Goal: Task Accomplishment & Management: Complete application form

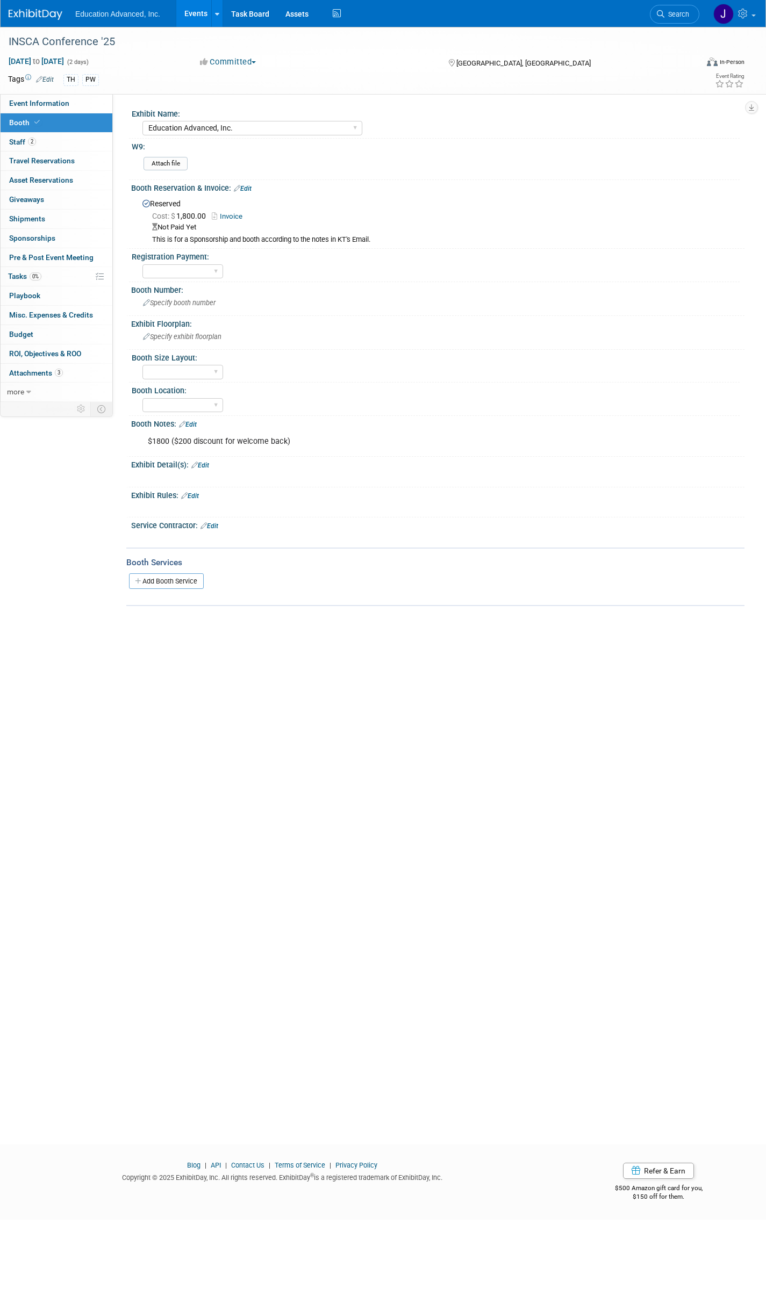
select select "Education Advanced, Inc."
click at [27, 160] on span "Travel Reservations 0" at bounding box center [42, 160] width 66 height 9
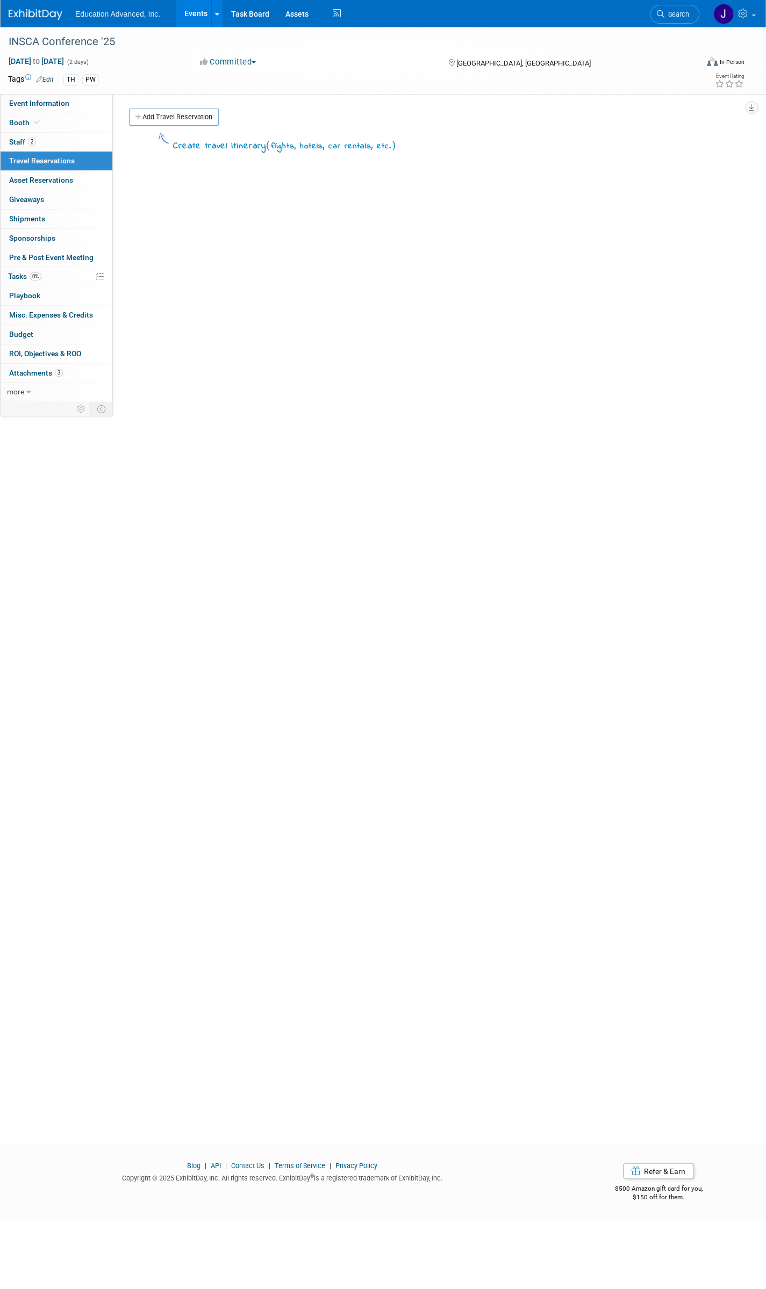
click at [175, 114] on link "Add Travel Reservation" at bounding box center [174, 117] width 90 height 17
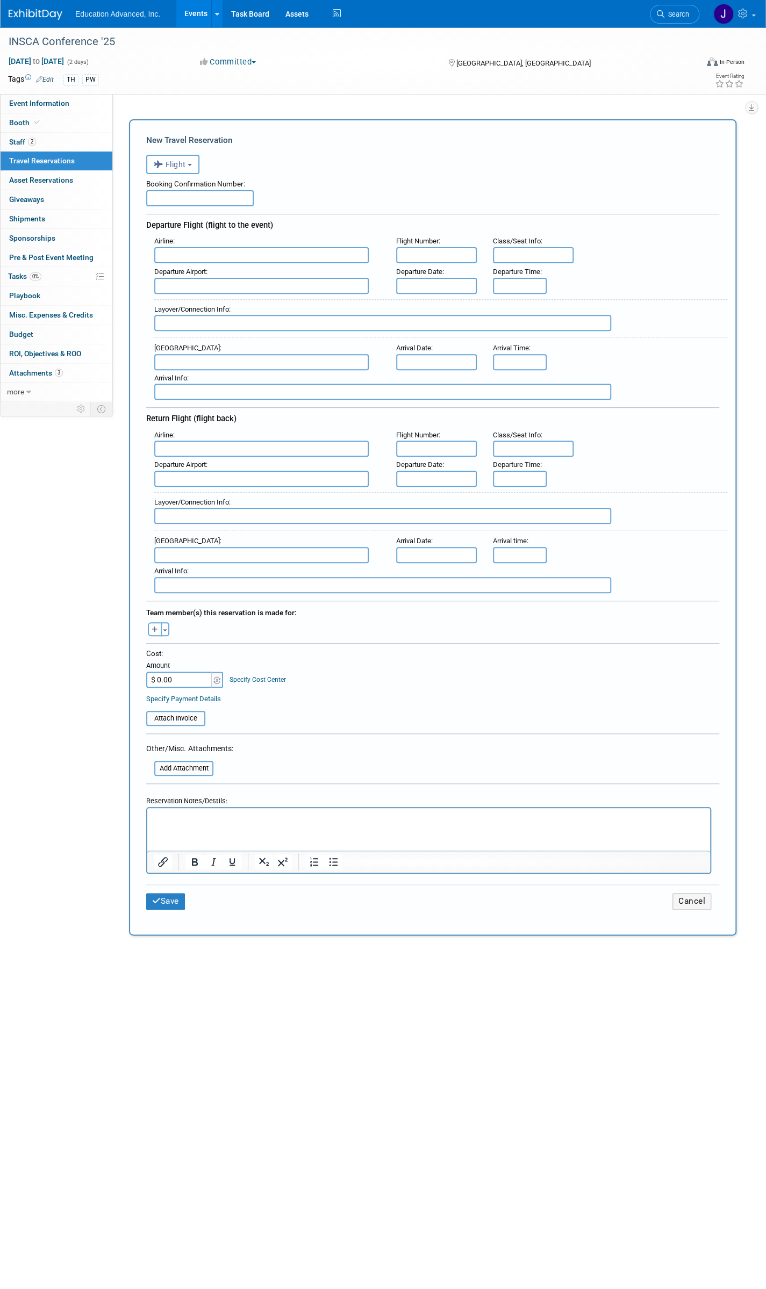
click at [182, 197] on input "text" at bounding box center [199, 198] width 107 height 16
click at [185, 202] on input "text" at bounding box center [199, 198] width 107 height 16
type input "UDBXLN"
click at [201, 256] on input "text" at bounding box center [261, 255] width 214 height 16
type input "American Airlines"
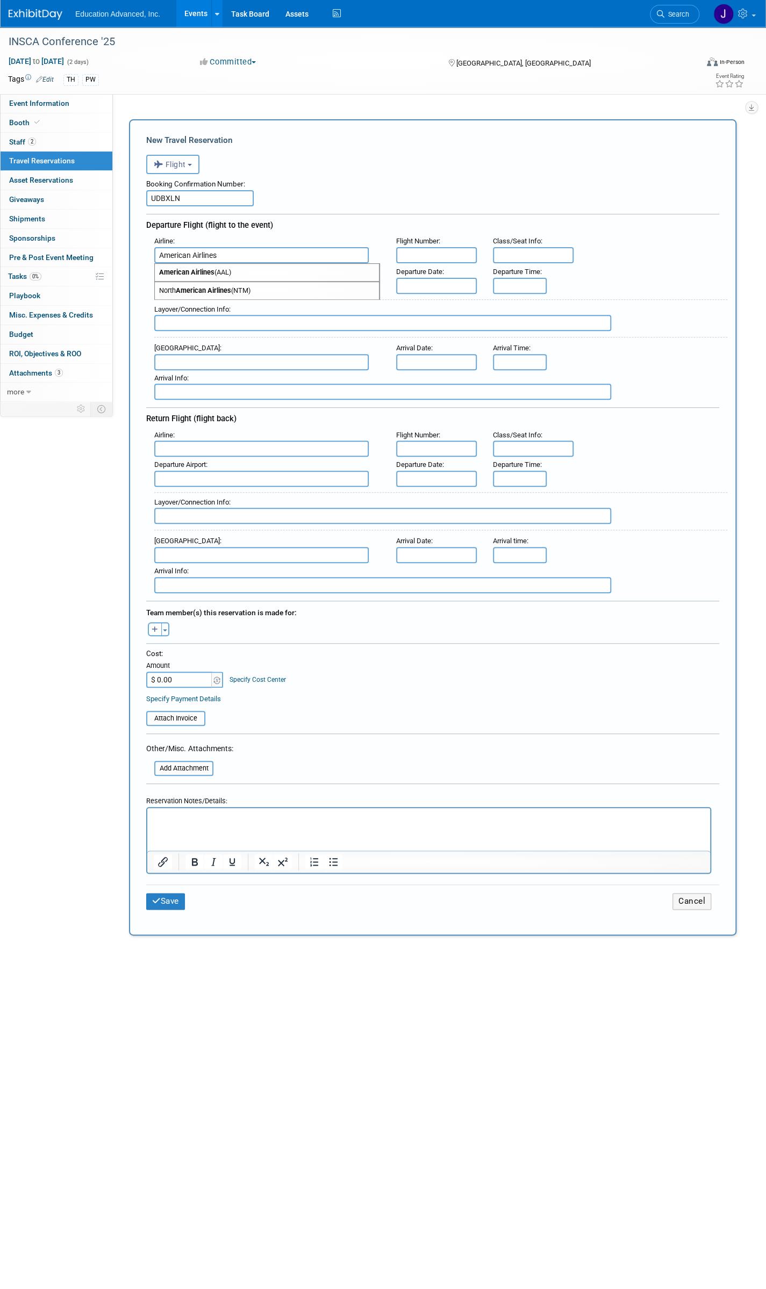
click at [436, 256] on input "text" at bounding box center [436, 255] width 81 height 16
type input "6270"
click at [518, 256] on input "text" at bounding box center [533, 255] width 81 height 16
type input "Economy/10C"
click at [214, 279] on input "text" at bounding box center [261, 286] width 214 height 16
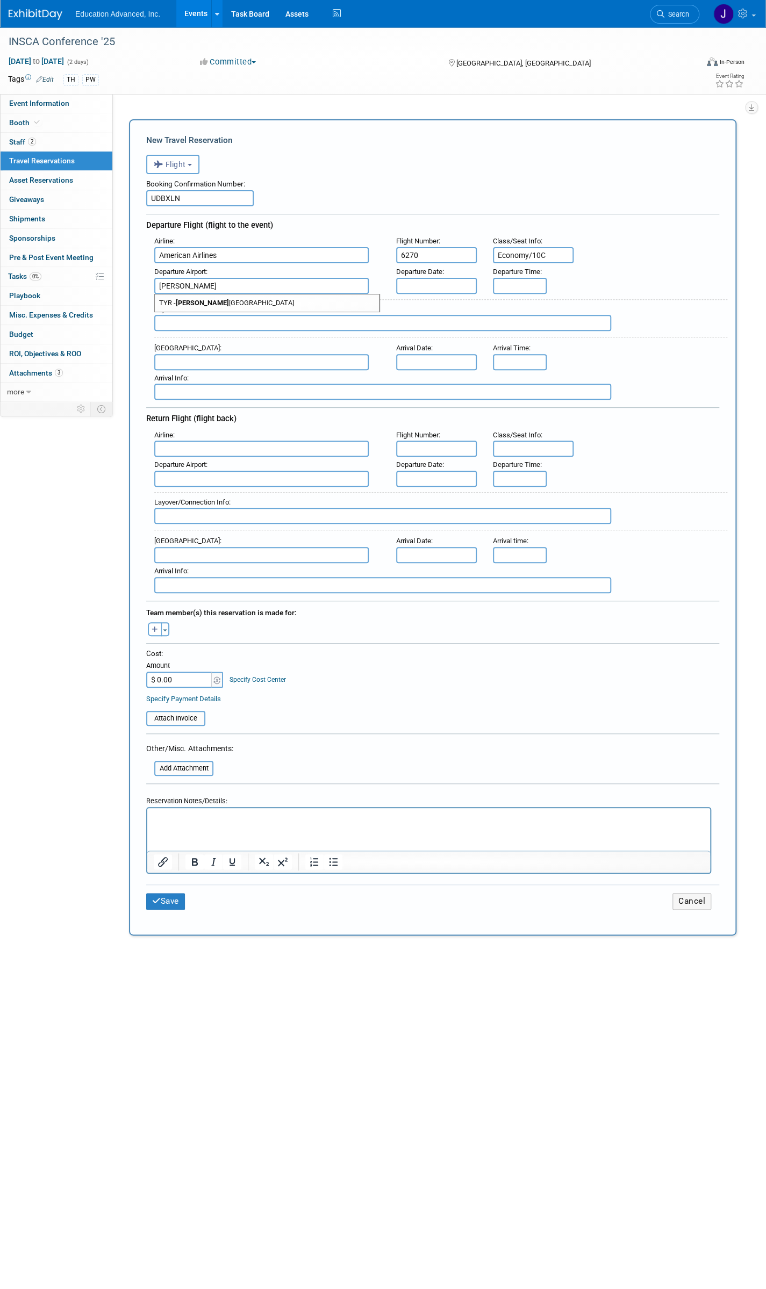
click at [217, 300] on span "TYR - [PERSON_NAME][GEOGRAPHIC_DATA]" at bounding box center [267, 303] width 224 height 17
type input "TYR - [PERSON_NAME][GEOGRAPHIC_DATA]"
click at [413, 281] on input "text" at bounding box center [436, 286] width 81 height 16
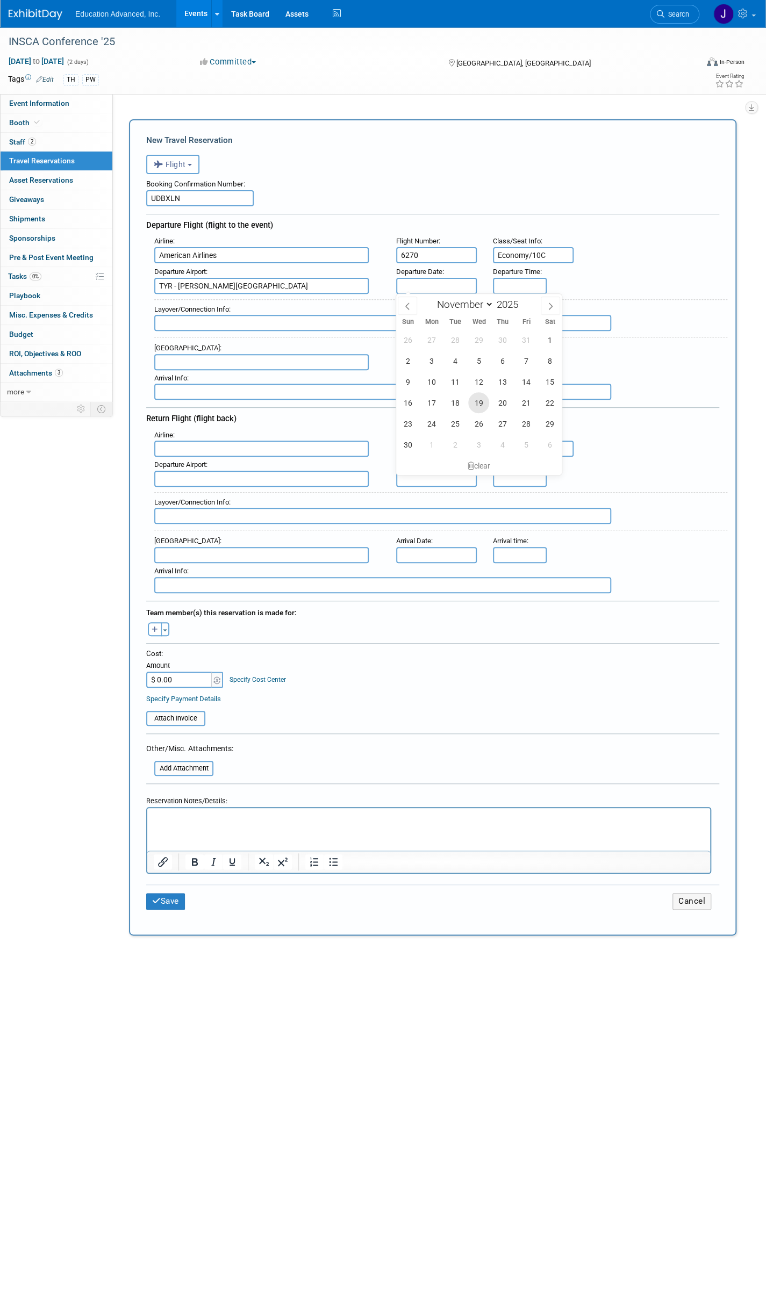
click at [482, 406] on span "19" at bounding box center [478, 402] width 21 height 21
type input "[DATE]"
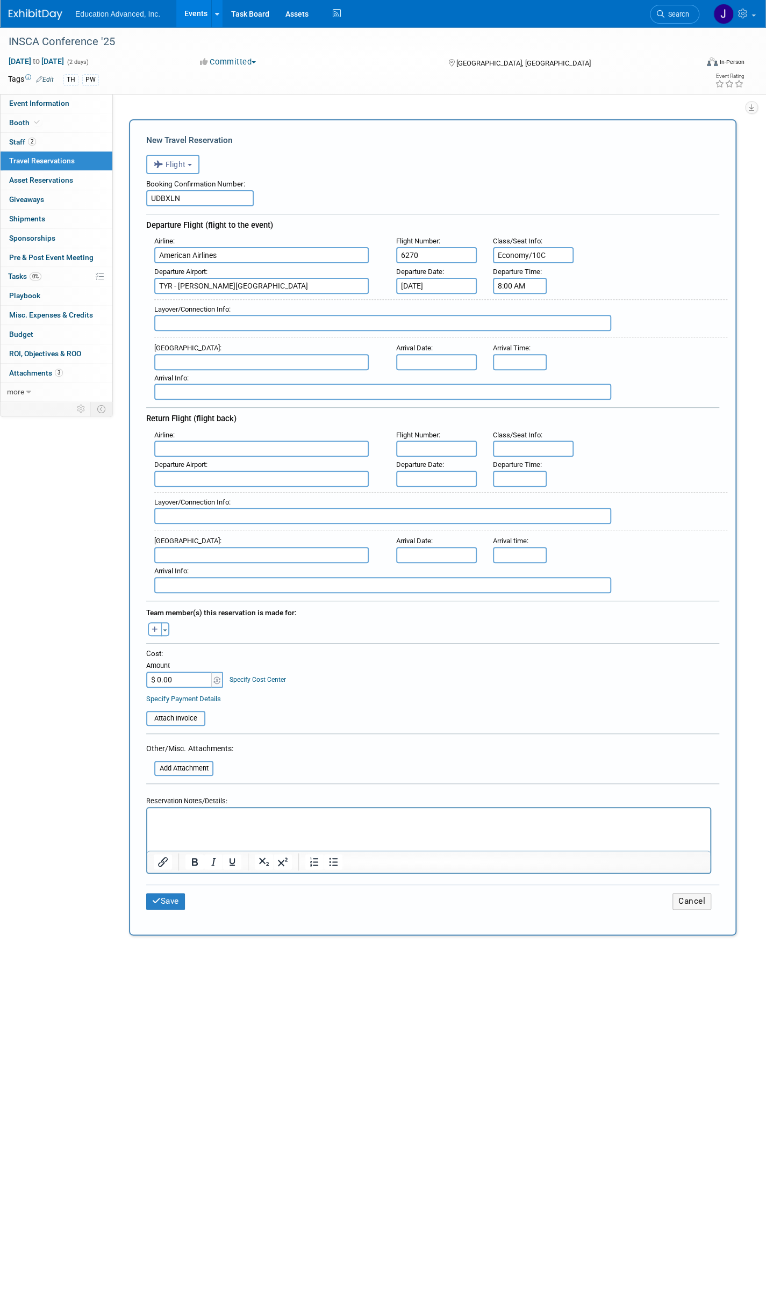
click at [510, 285] on input "8:00 AM" at bounding box center [520, 286] width 54 height 16
click at [607, 331] on button "AM" at bounding box center [612, 335] width 19 height 18
click at [532, 281] on input "8:00 PM" at bounding box center [520, 286] width 54 height 16
drag, startPoint x: 528, startPoint y: 280, endPoint x: 498, endPoint y: 283, distance: 30.2
click at [498, 283] on input "8:00 PM" at bounding box center [520, 286] width 54 height 16
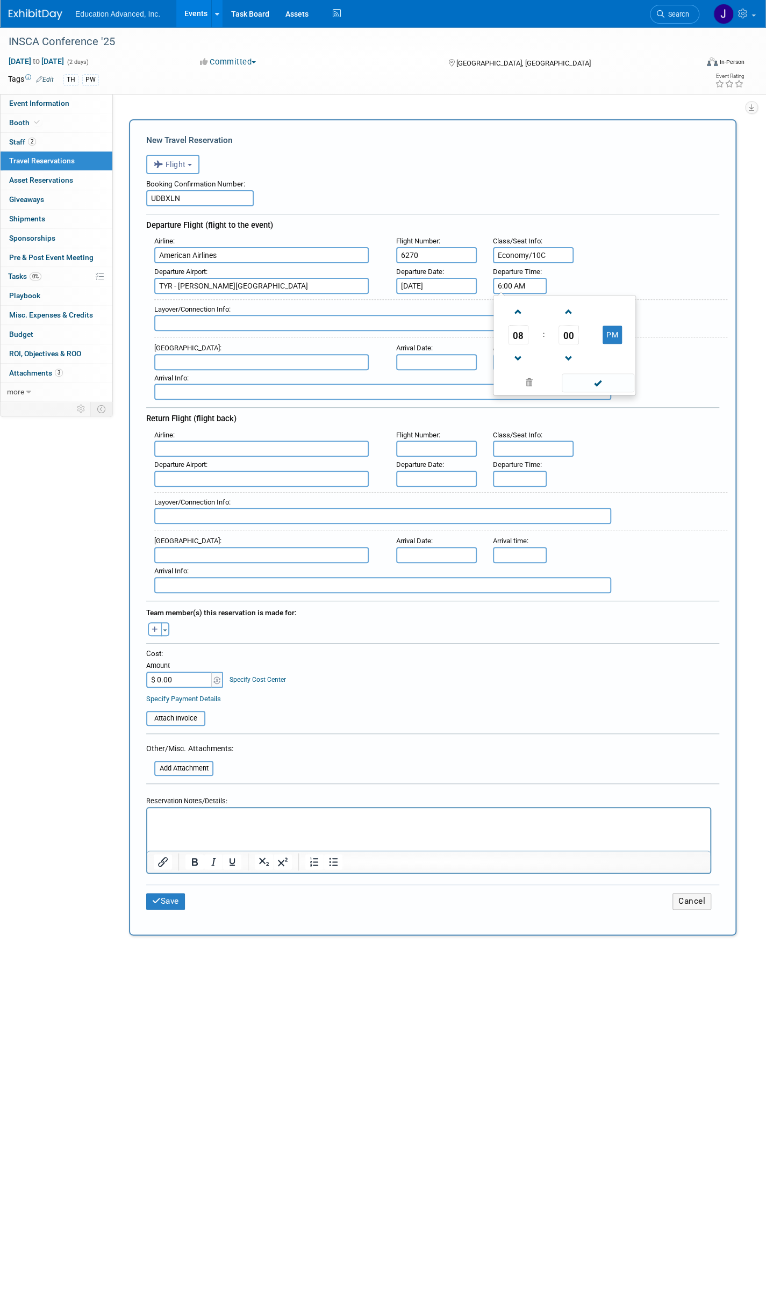
type input "6:00 AM"
click at [256, 315] on input "text" at bounding box center [382, 323] width 457 height 16
type input "D"
type input "L"
type input "Connect in [GEOGRAPHIC_DATA]"
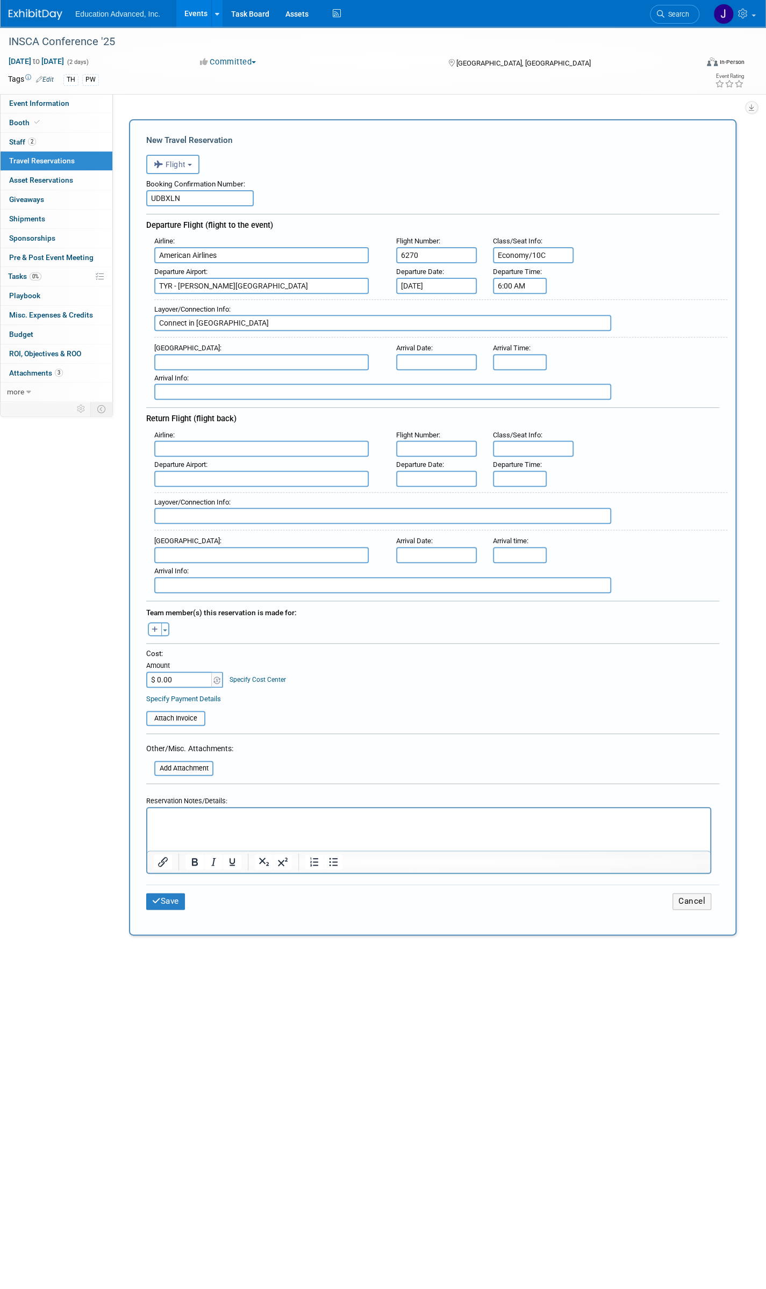
click at [317, 358] on input "text" at bounding box center [261, 362] width 214 height 16
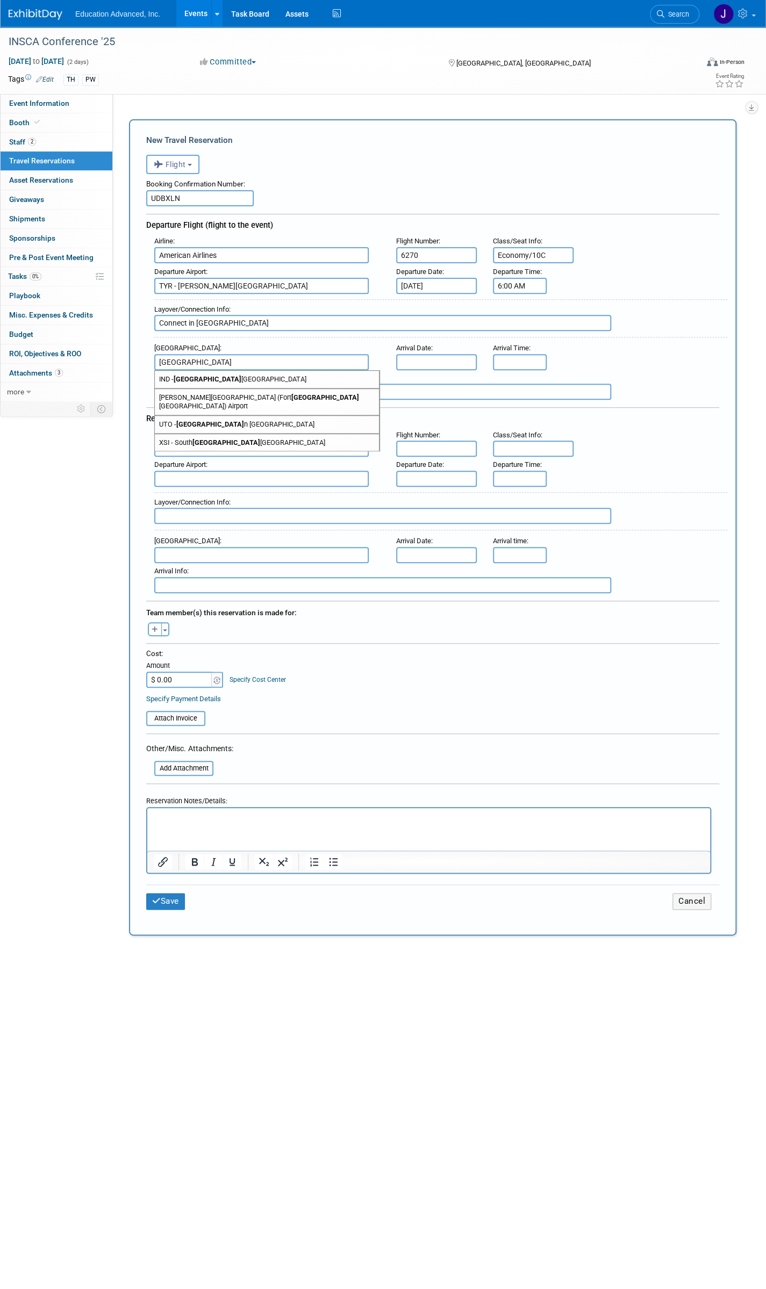
click at [282, 375] on span "IND - [GEOGRAPHIC_DATA] [GEOGRAPHIC_DATA]" at bounding box center [267, 379] width 224 height 17
type input "IND - [GEOGRAPHIC_DATA]"
click at [458, 355] on input "text" at bounding box center [436, 362] width 81 height 16
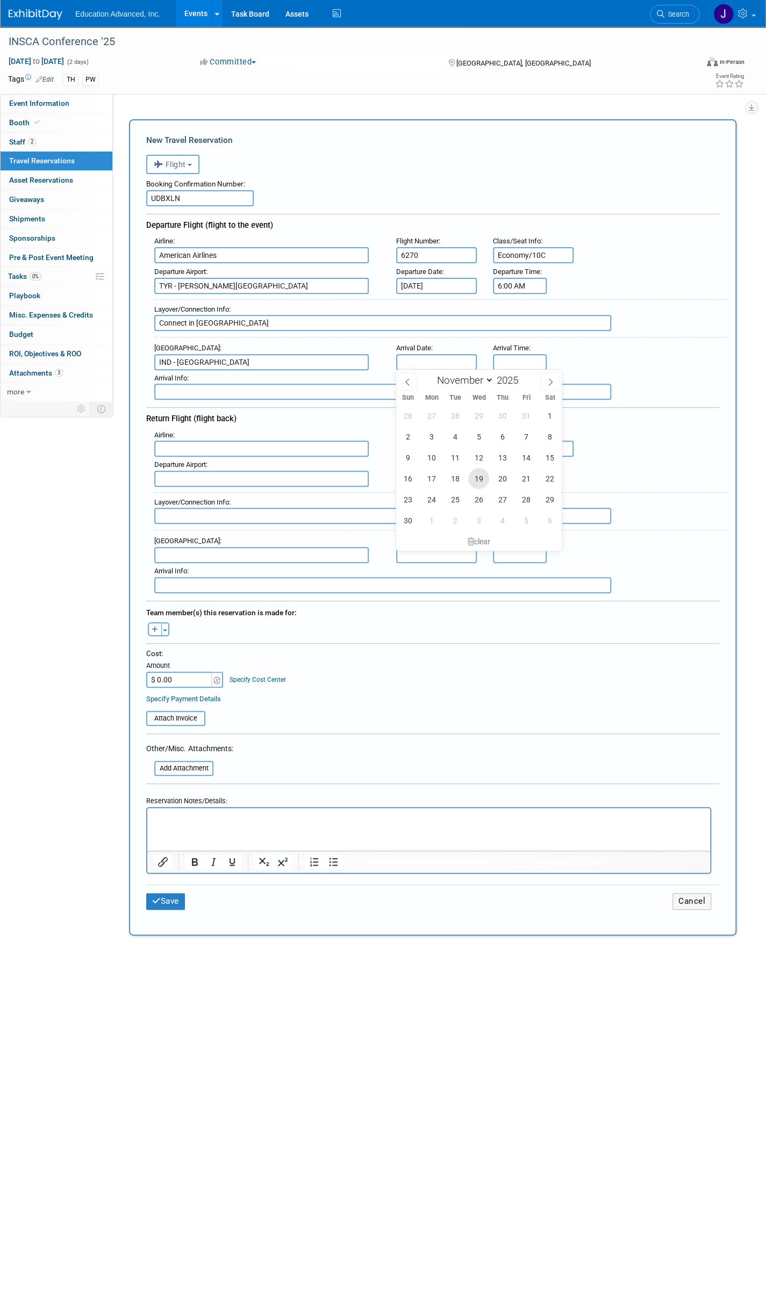
click at [477, 479] on span "19" at bounding box center [478, 478] width 21 height 21
type input "[DATE]"
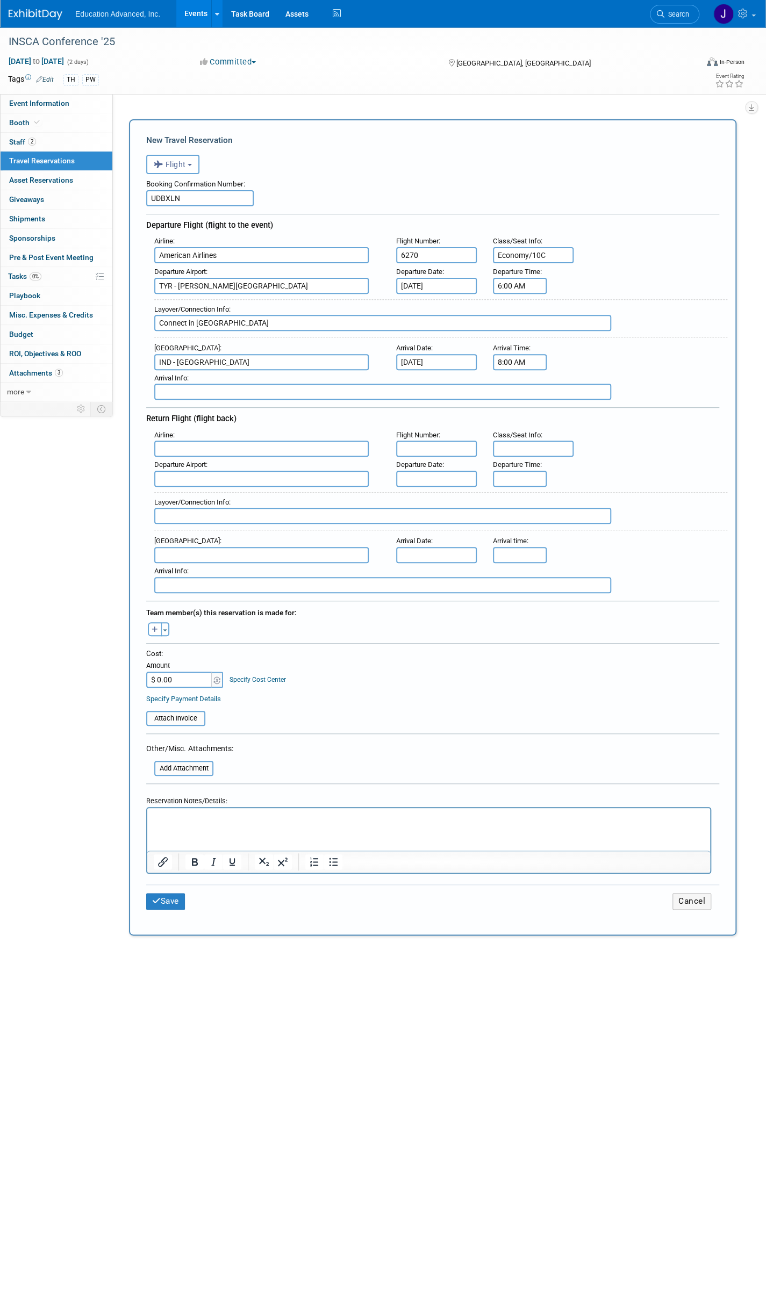
click at [515, 355] on input "8:00 AM" at bounding box center [520, 362] width 54 height 16
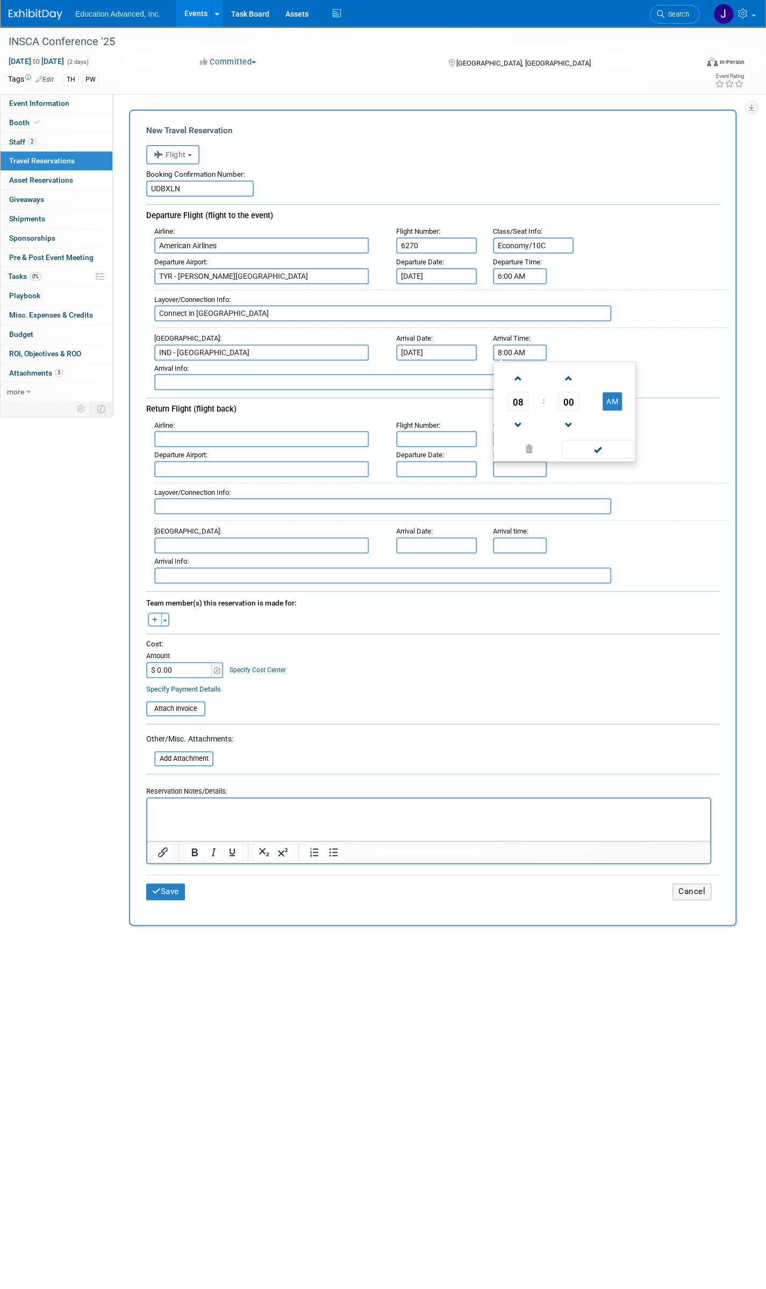
scroll to position [10, 0]
click at [539, 352] on input "2:06 PMAM" at bounding box center [520, 353] width 54 height 16
type input "2:06 PM"
click at [299, 380] on input "text" at bounding box center [382, 382] width 457 height 16
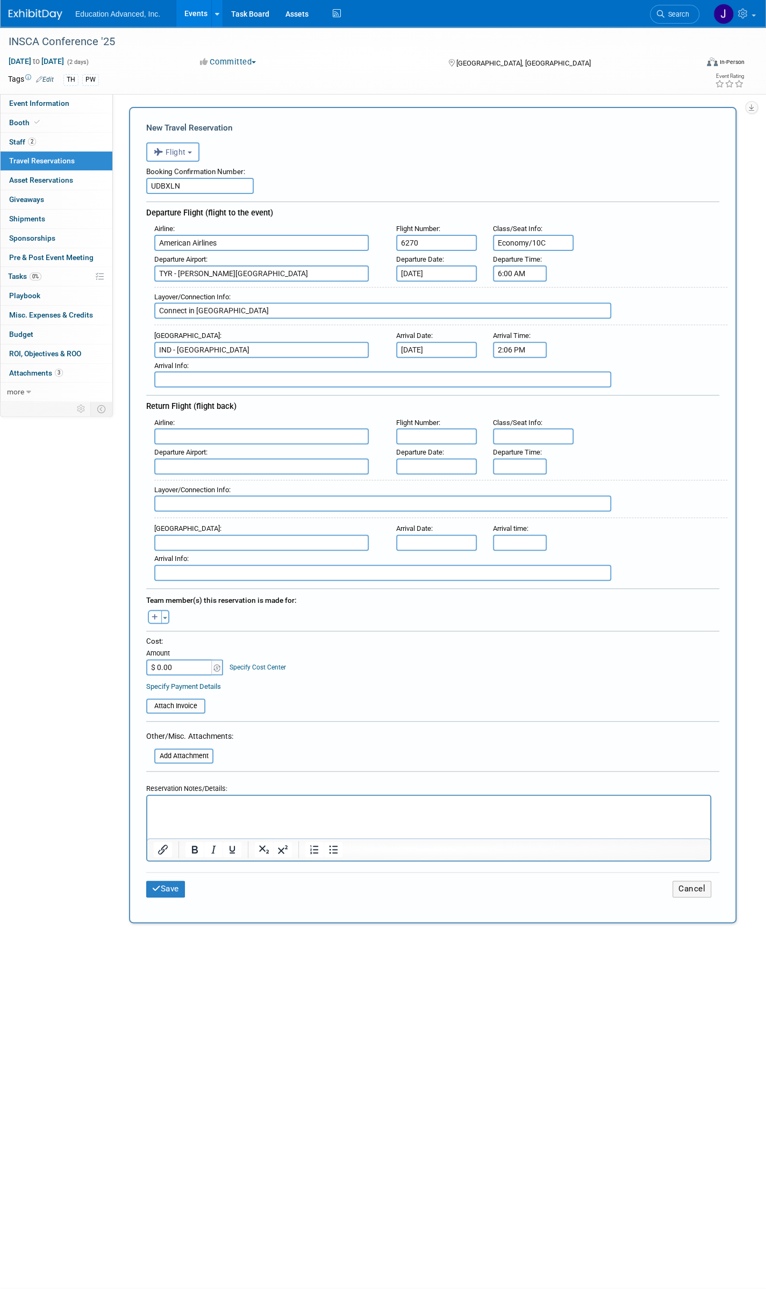
click at [193, 432] on input "text" at bounding box center [261, 436] width 214 height 16
click at [187, 447] on span "American Airlines (AAL)" at bounding box center [267, 453] width 224 height 17
type input "American Airlines (AAL)"
click at [429, 439] on input "text" at bounding box center [436, 436] width 81 height 16
type input "1506"
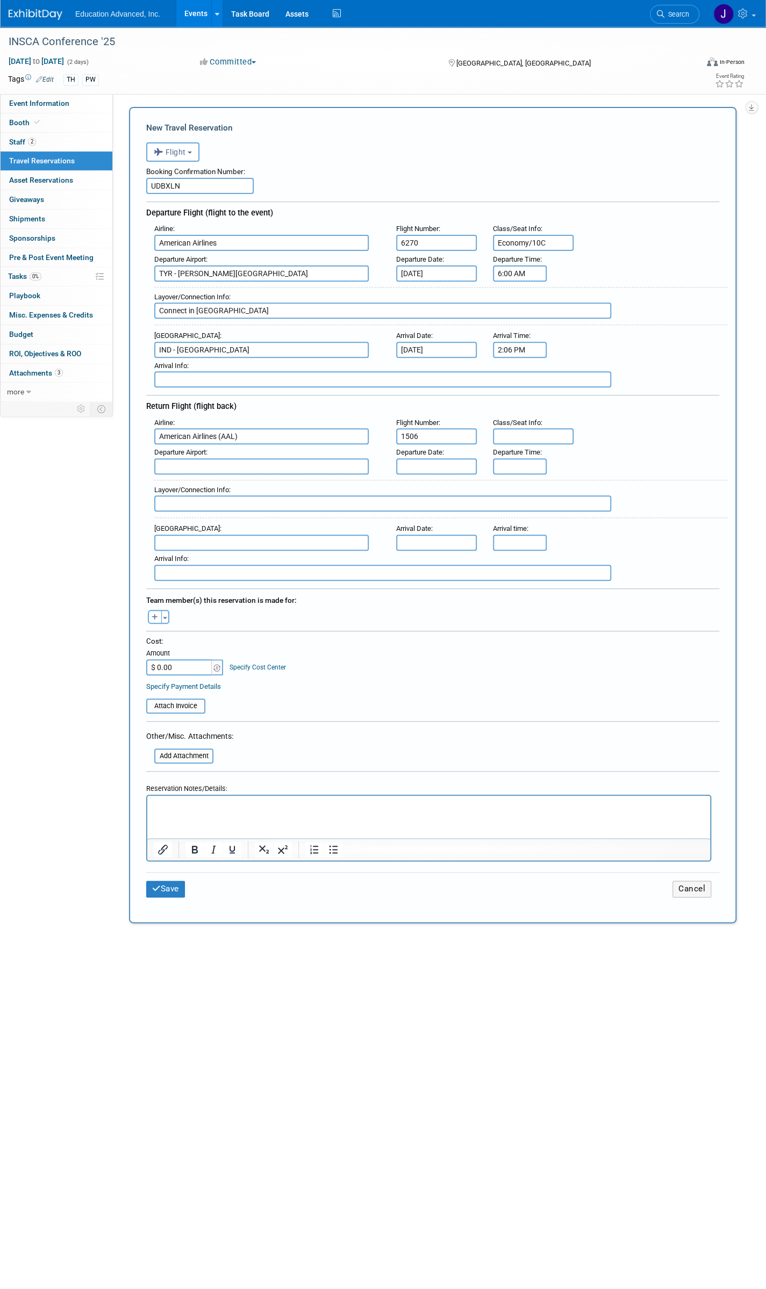
click at [530, 428] on input "text" at bounding box center [533, 436] width 81 height 16
type input "Economy/21F"
click at [204, 461] on input "text" at bounding box center [261, 466] width 214 height 16
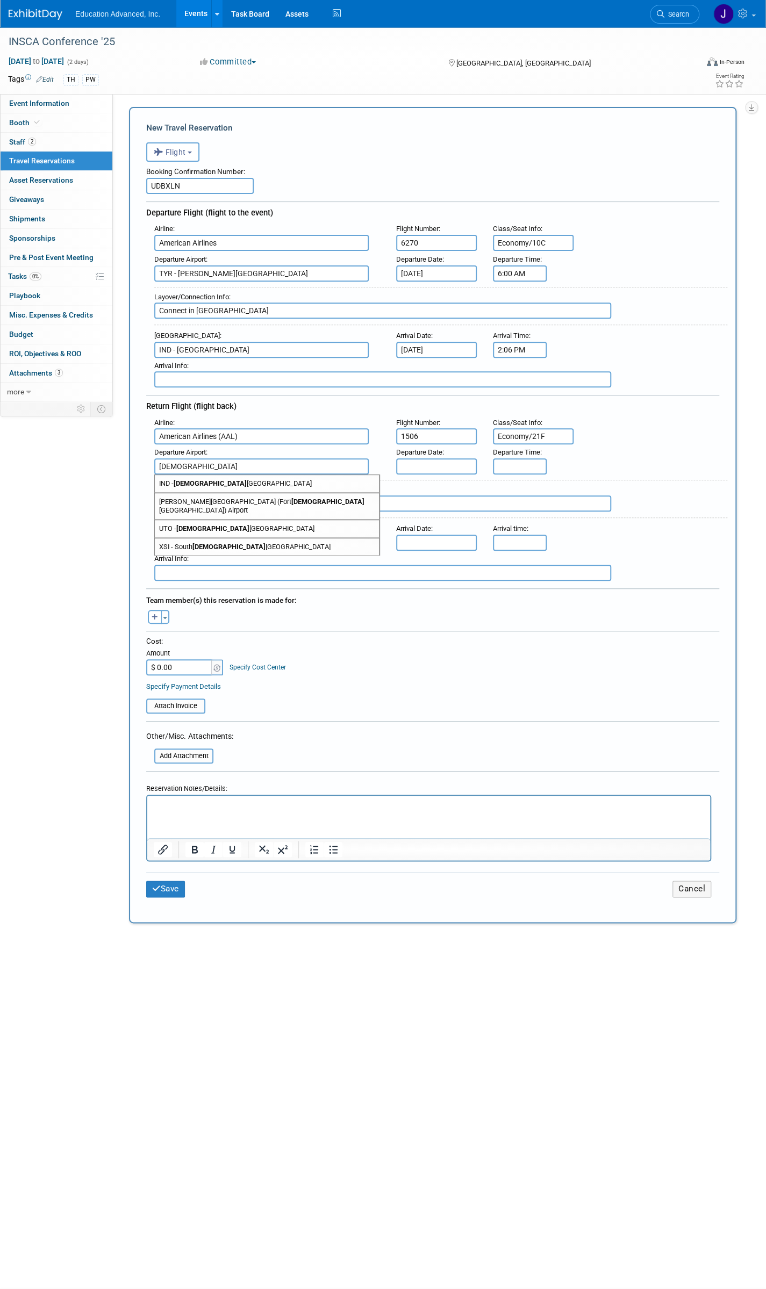
click at [216, 482] on span "IND - [GEOGRAPHIC_DATA]" at bounding box center [267, 483] width 224 height 17
type input "IND - [GEOGRAPHIC_DATA]"
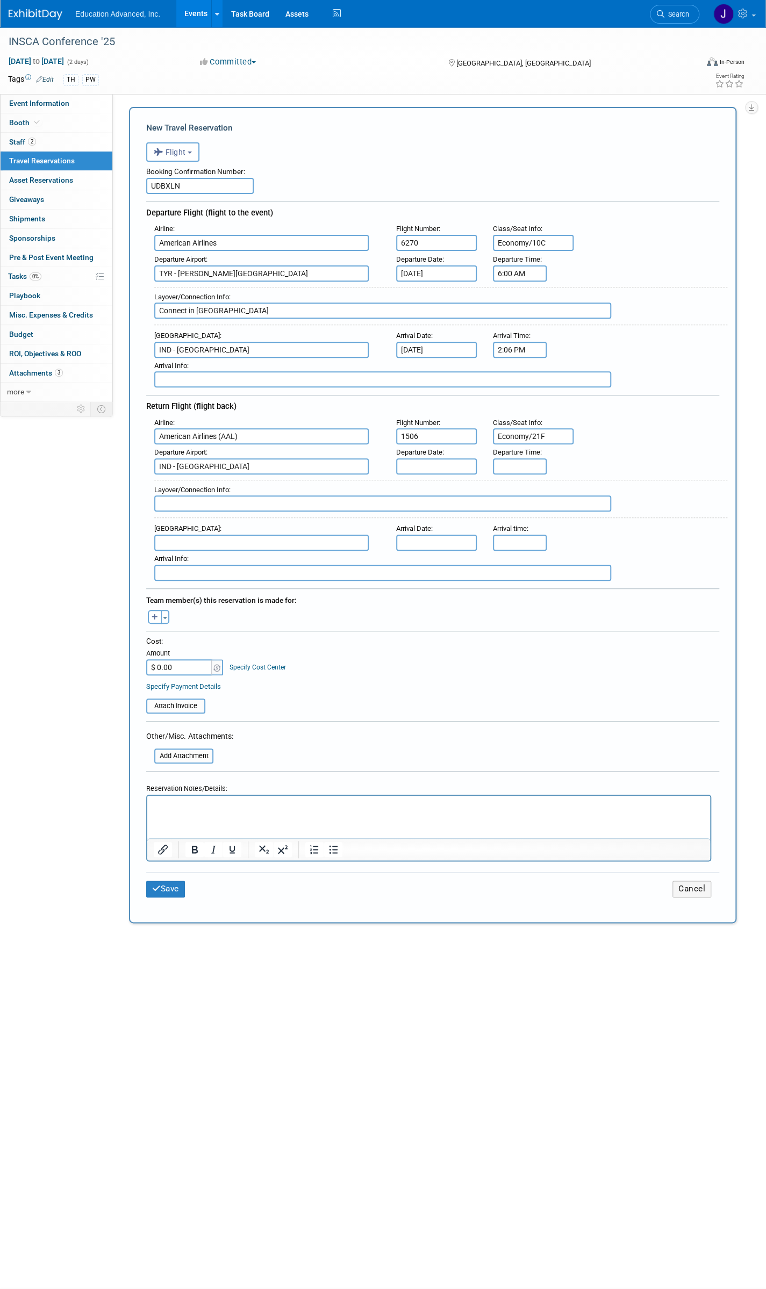
click at [418, 460] on input "text" at bounding box center [436, 466] width 81 height 16
click at [523, 581] on span "21" at bounding box center [525, 582] width 21 height 21
type input "[DATE]"
click at [518, 462] on input "5:00 PM" at bounding box center [520, 466] width 54 height 16
type input "11:56 AM"
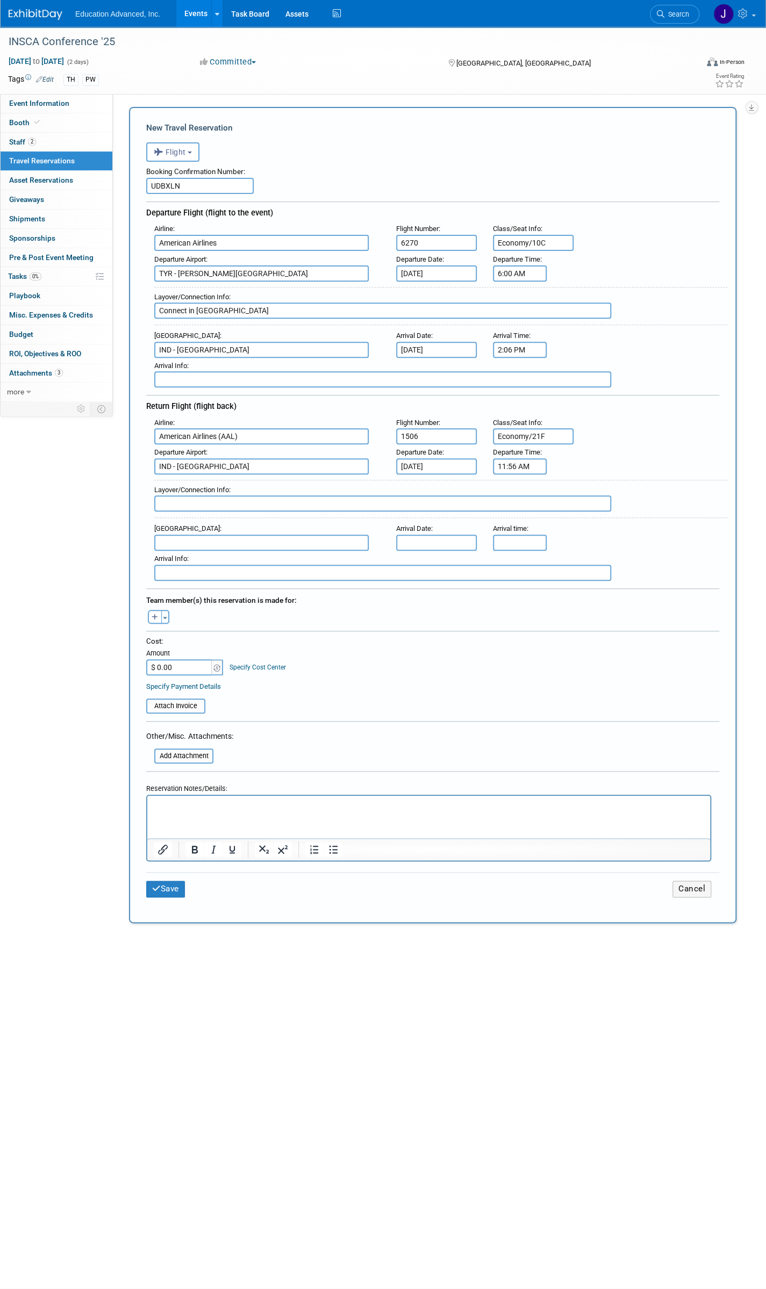
click at [211, 500] on input "text" at bounding box center [382, 504] width 457 height 16
type input "DFW"
click at [209, 535] on input "text" at bounding box center [261, 543] width 214 height 16
click at [217, 558] on span "TYR - [PERSON_NAME][GEOGRAPHIC_DATA]" at bounding box center [267, 559] width 224 height 17
type input "TYR - [PERSON_NAME][GEOGRAPHIC_DATA]"
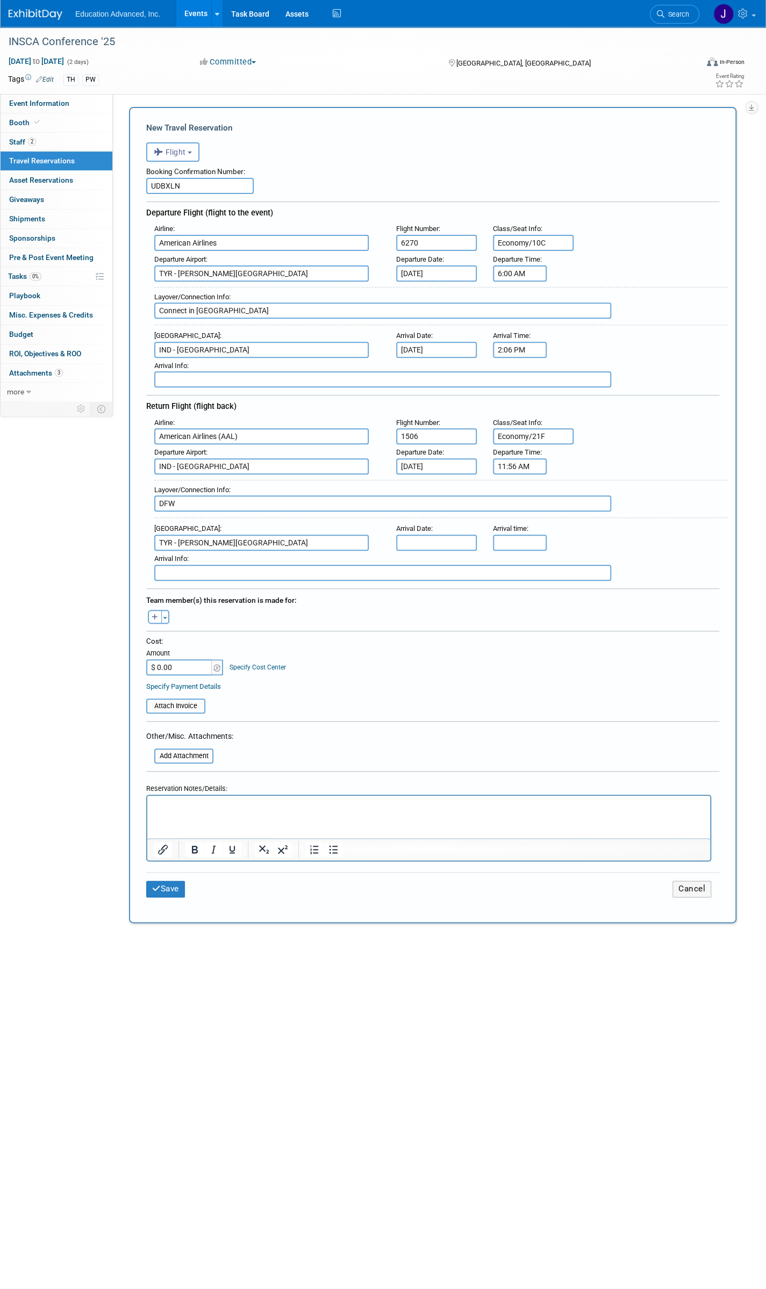
click at [433, 539] on input "text" at bounding box center [436, 543] width 81 height 16
click at [524, 656] on span "21" at bounding box center [525, 657] width 21 height 21
type input "[DATE]"
click at [518, 538] on input "5:00 PM" at bounding box center [520, 543] width 54 height 16
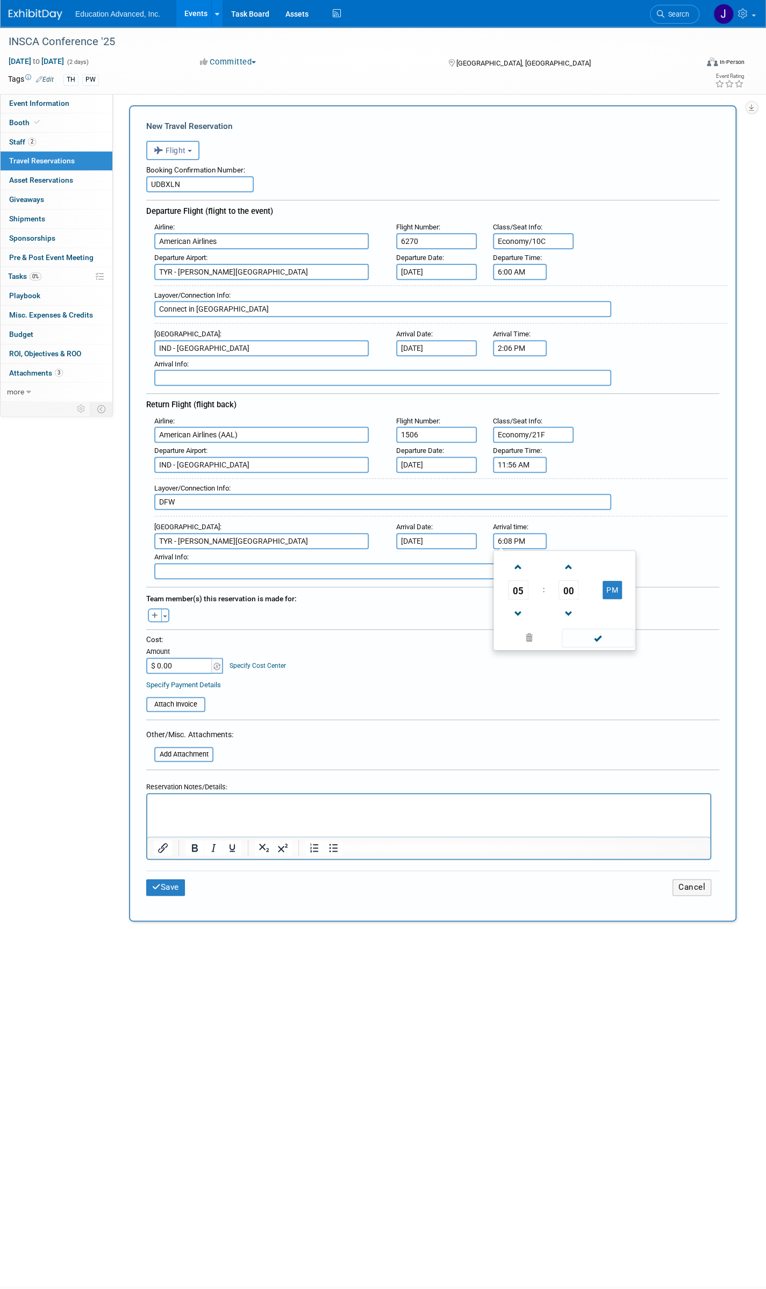
type input "6:08 PM"
click at [378, 564] on input "text" at bounding box center [382, 571] width 457 height 16
click at [157, 613] on icon "button" at bounding box center [155, 616] width 6 height 7
select select
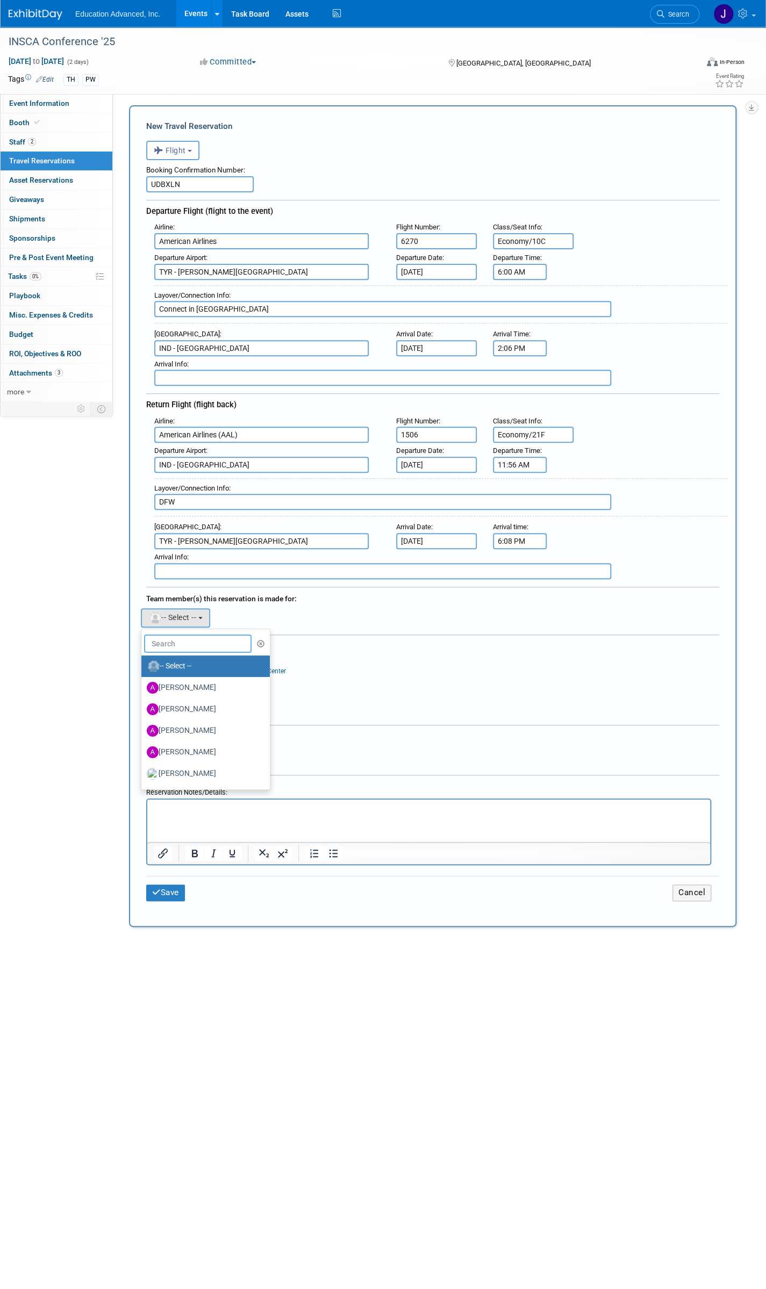
click at [200, 643] on input "text" at bounding box center [197, 644] width 107 height 18
type input "[PERSON_NAME]"
click at [196, 667] on label "[PERSON_NAME] (me)" at bounding box center [203, 666] width 112 height 17
click at [143, 667] on input "[PERSON_NAME] (me)" at bounding box center [139, 665] width 7 height 7
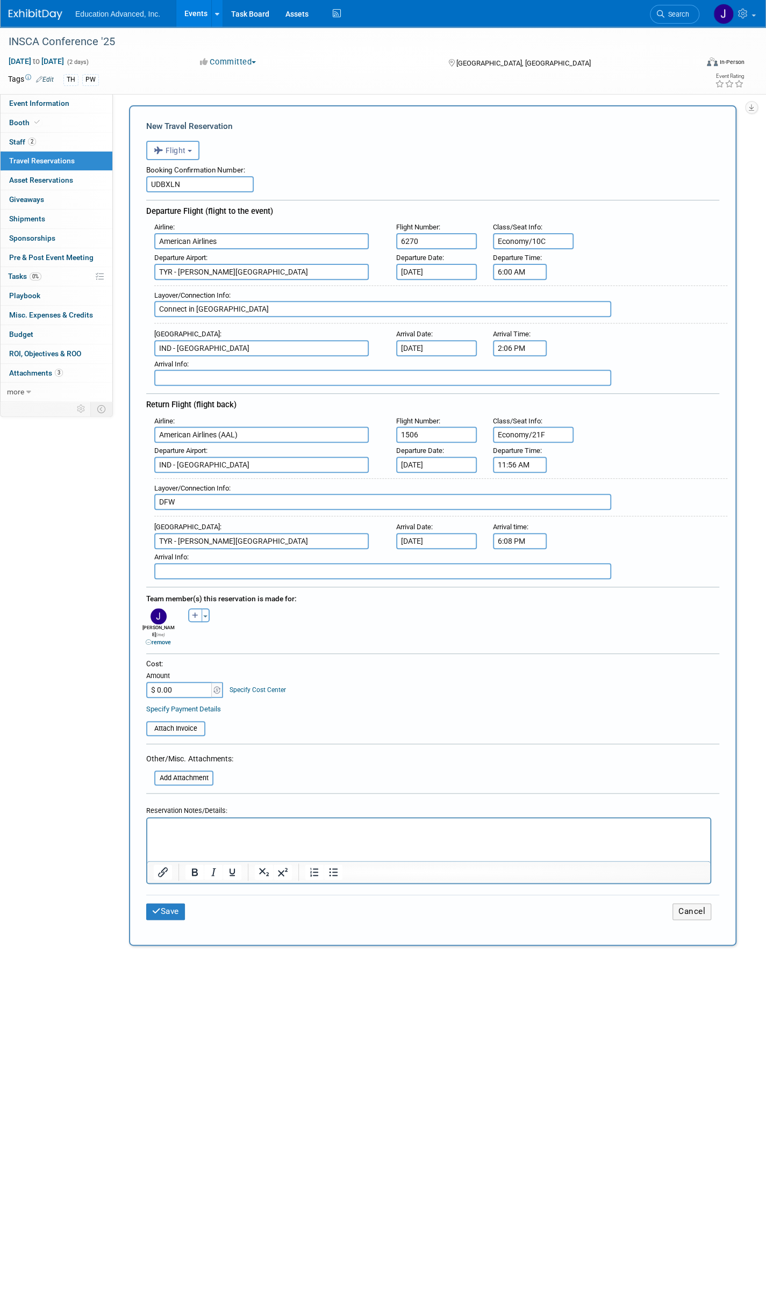
click at [185, 682] on input "$ 0.00" at bounding box center [179, 690] width 67 height 16
type input "$ 863.96"
click at [174, 824] on p "Rich Text Area. Press ALT-0 for help." at bounding box center [429, 827] width 550 height 11
click at [156, 907] on icon "submit" at bounding box center [156, 911] width 9 height 8
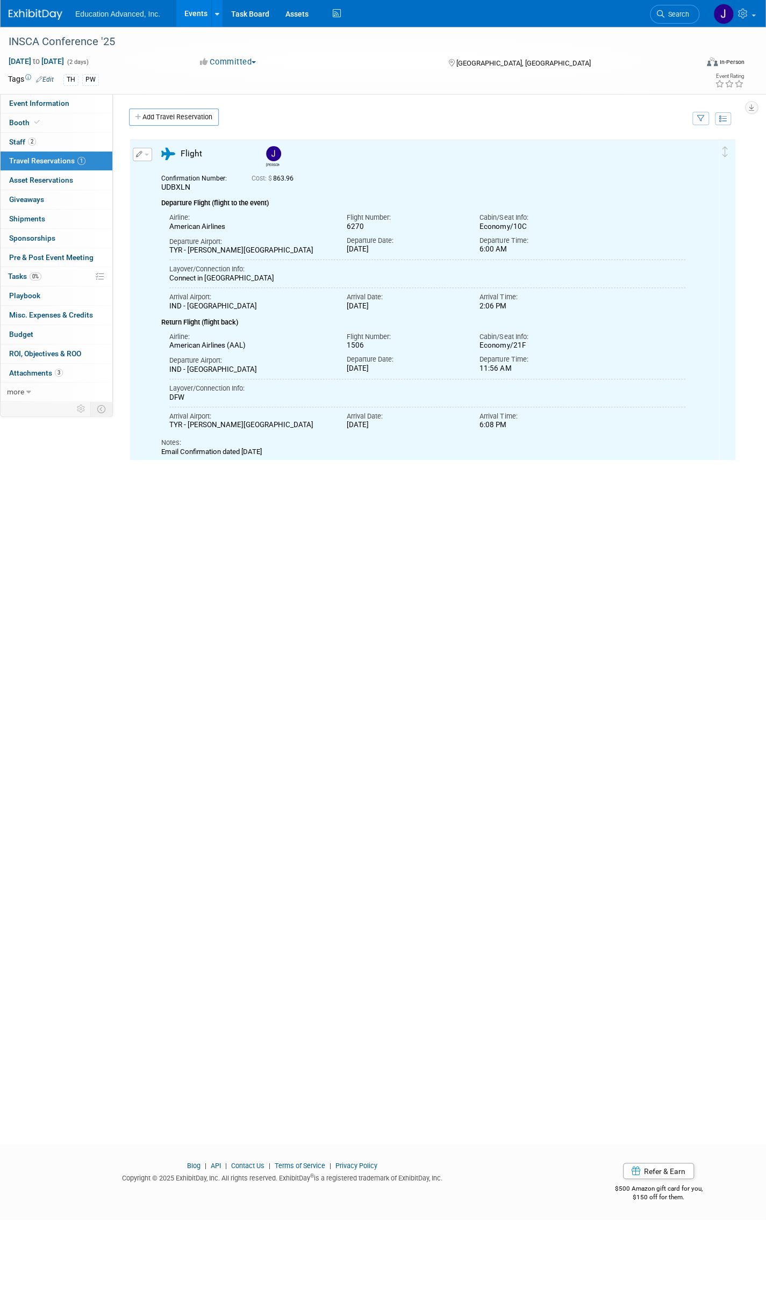
scroll to position [0, 0]
